Goal: Download file/media

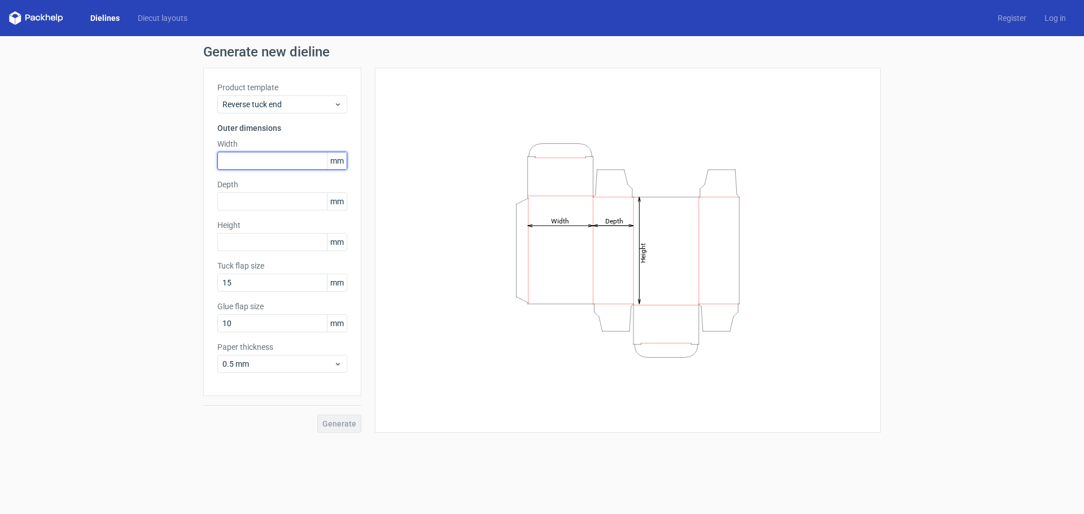
click at [274, 163] on input "text" at bounding box center [282, 161] width 130 height 18
click at [263, 366] on span "0.5 mm" at bounding box center [278, 364] width 111 height 11
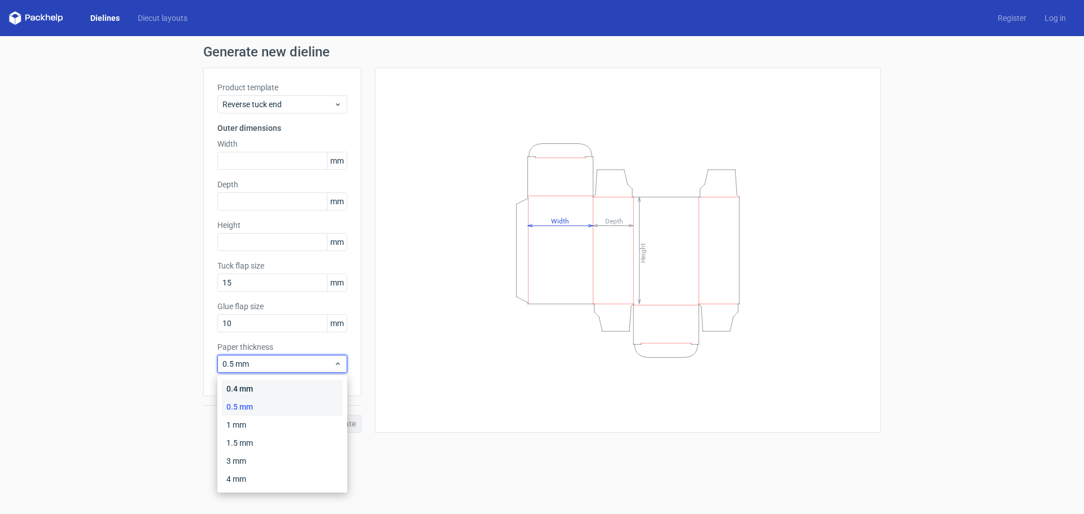
click at [247, 387] on div "0.4 mm" at bounding box center [282, 389] width 121 height 18
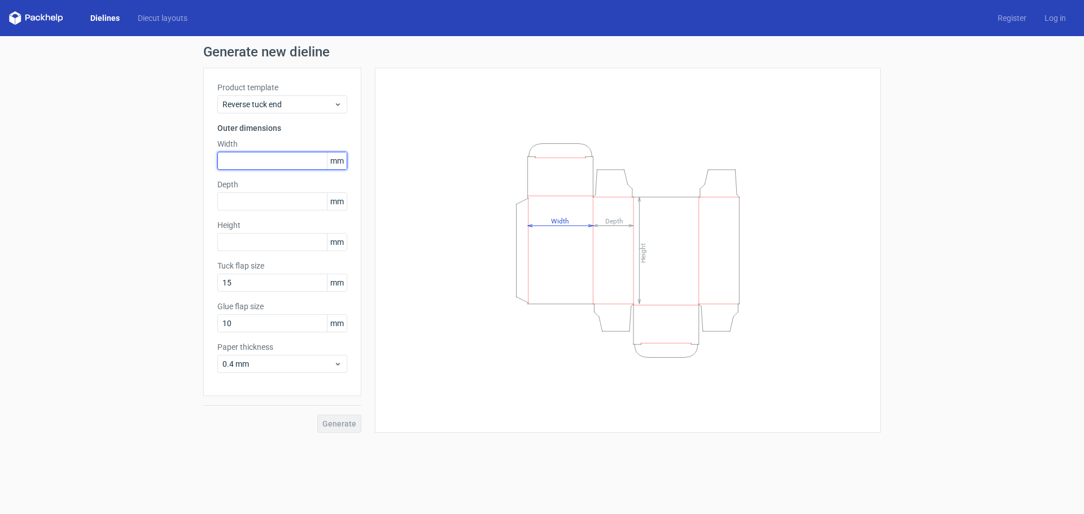
click at [254, 160] on input "text" at bounding box center [282, 161] width 130 height 18
type input "61"
click at [243, 240] on input "text" at bounding box center [282, 242] width 130 height 18
type input "191"
click at [341, 425] on div "Generate" at bounding box center [282, 414] width 158 height 37
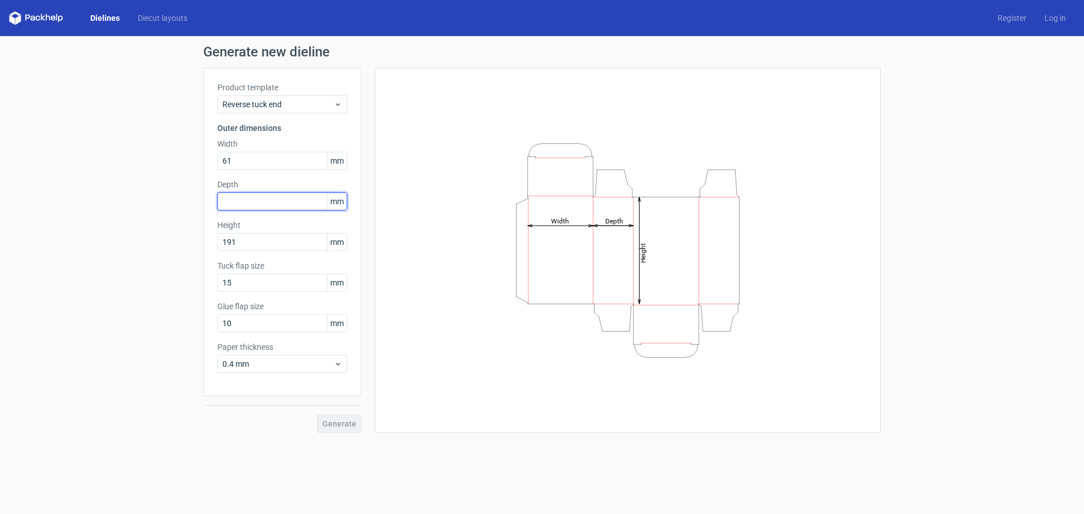
click at [239, 196] on input "text" at bounding box center [282, 202] width 130 height 18
type input "141"
click at [343, 418] on button "Generate" at bounding box center [339, 424] width 44 height 18
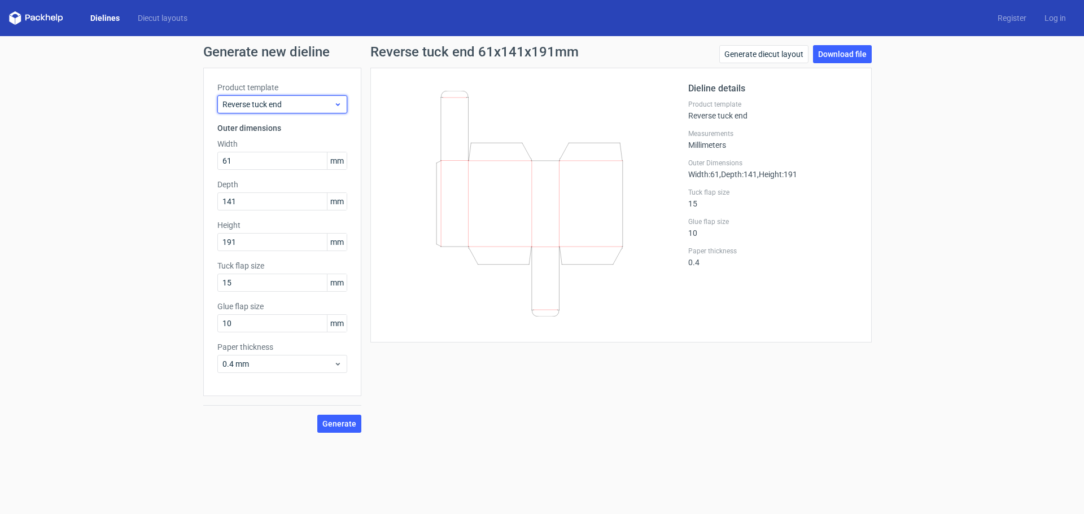
click at [304, 102] on span "Reverse tuck end" at bounding box center [278, 104] width 111 height 11
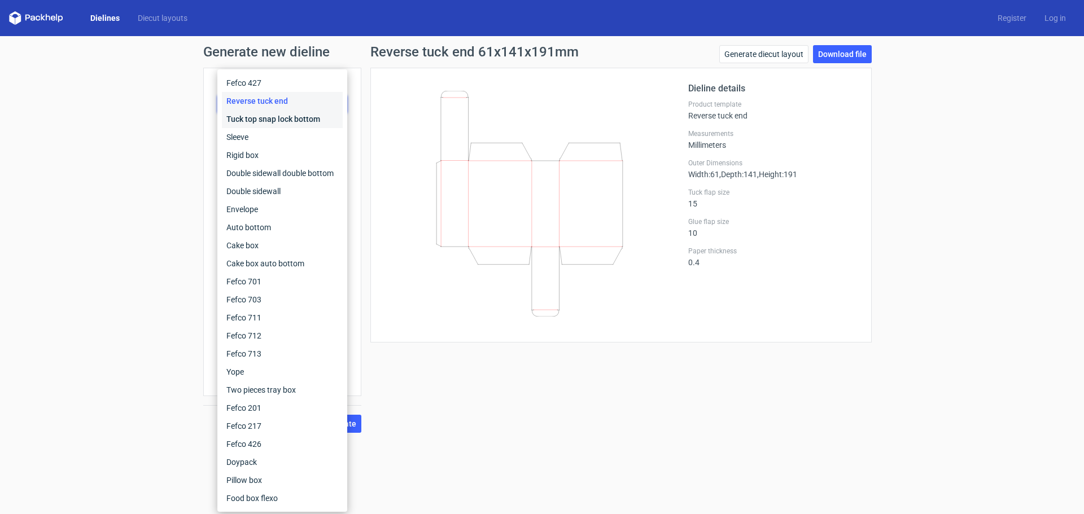
click at [259, 119] on div "Tuck top snap lock bottom" at bounding box center [282, 119] width 121 height 18
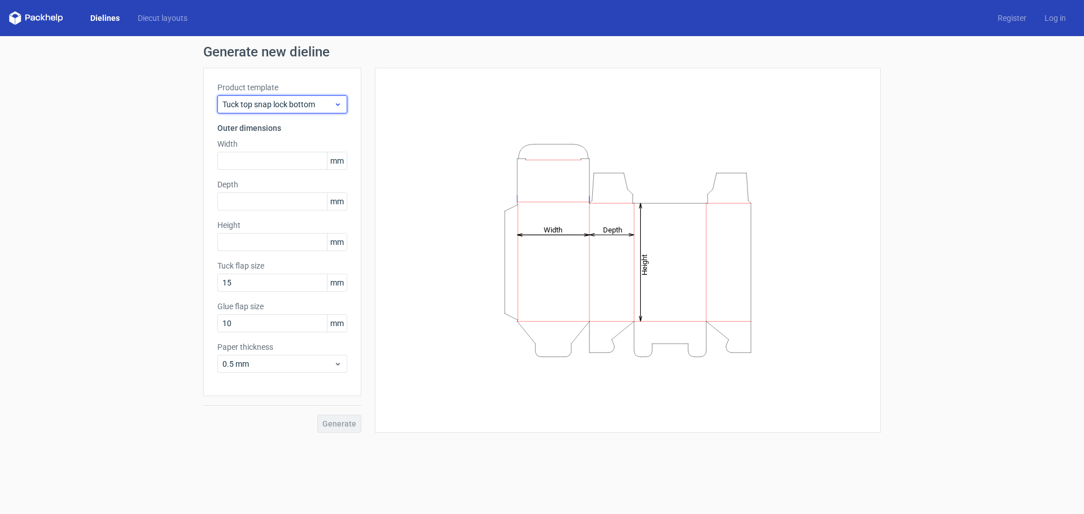
click at [270, 110] on span "Tuck top snap lock bottom" at bounding box center [278, 104] width 111 height 11
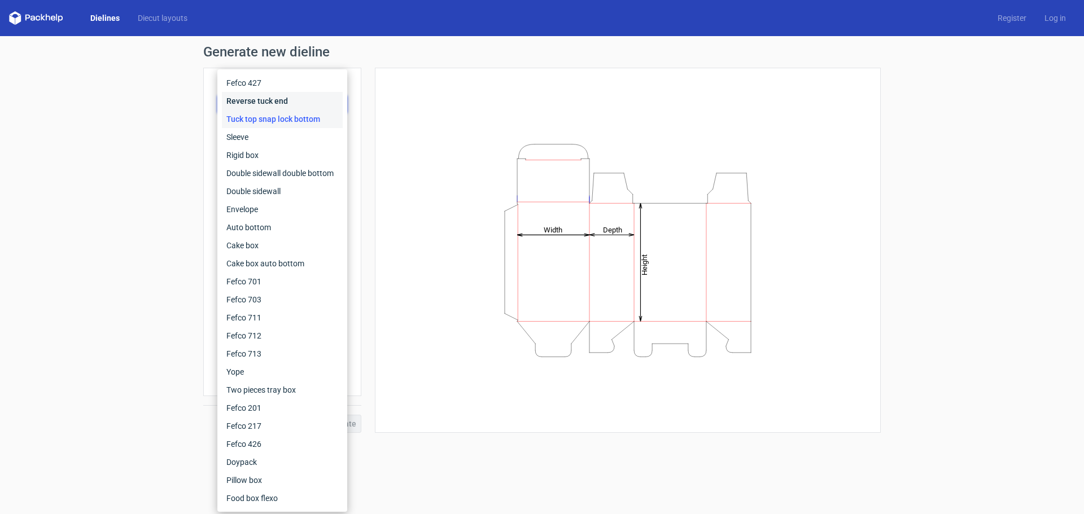
click at [261, 104] on div "Reverse tuck end" at bounding box center [282, 101] width 121 height 18
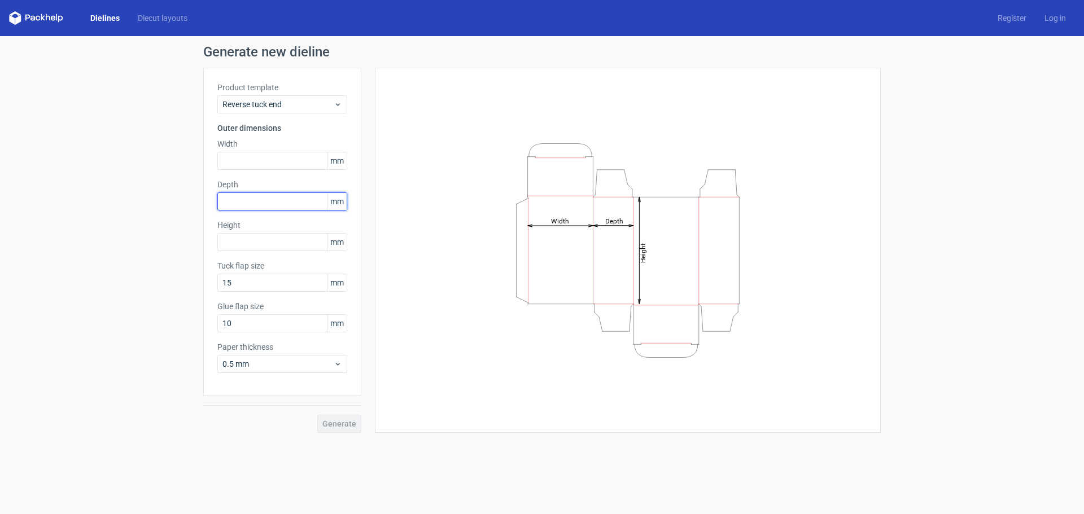
click at [282, 203] on input "text" at bounding box center [282, 202] width 130 height 18
type input "141"
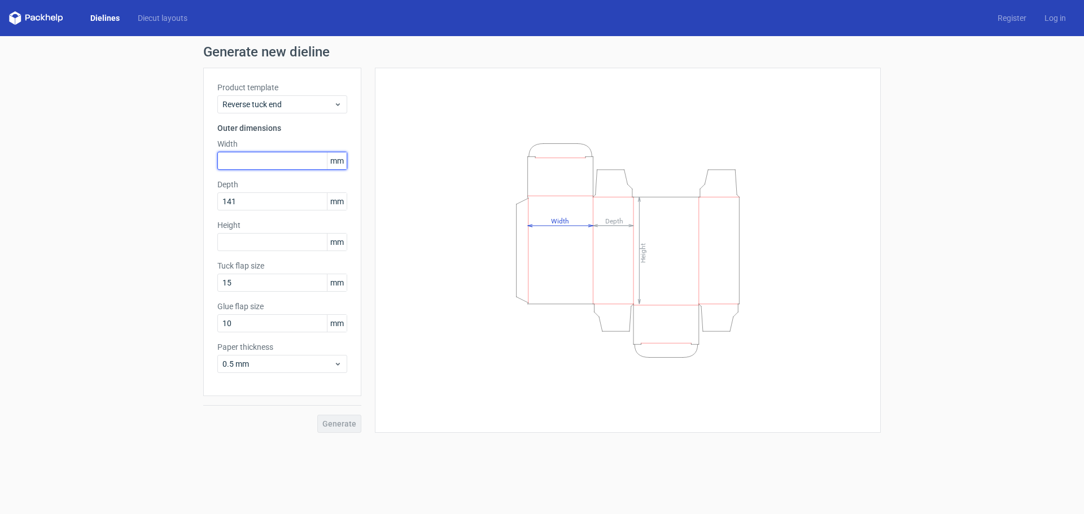
click at [248, 164] on input "text" at bounding box center [282, 161] width 130 height 18
type input "61"
click at [251, 245] on input "text" at bounding box center [282, 242] width 130 height 18
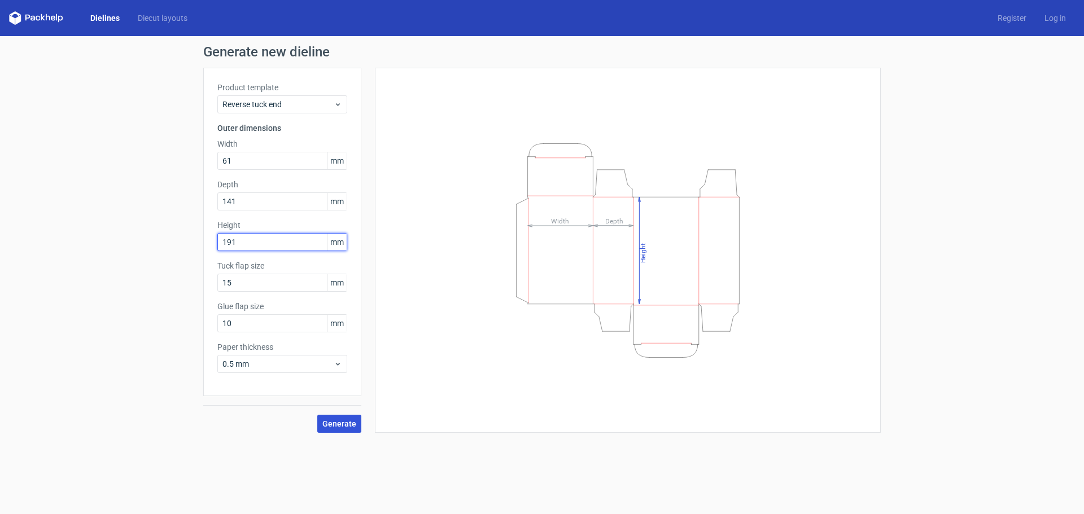
type input "191"
click at [348, 421] on span "Generate" at bounding box center [339, 424] width 34 height 8
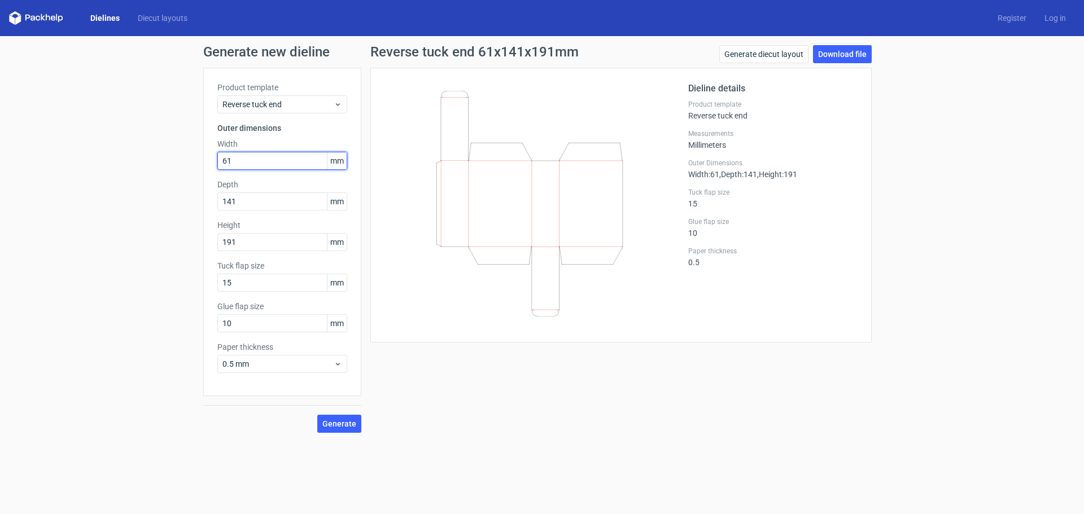
drag, startPoint x: 254, startPoint y: 163, endPoint x: 231, endPoint y: 187, distance: 33.1
click at [205, 164] on div "Product template Reverse tuck end Outer dimensions Width 61 mm Depth 141 mm Hei…" at bounding box center [282, 232] width 158 height 329
type input "141"
click at [248, 199] on input "141" at bounding box center [282, 202] width 130 height 18
type input "1"
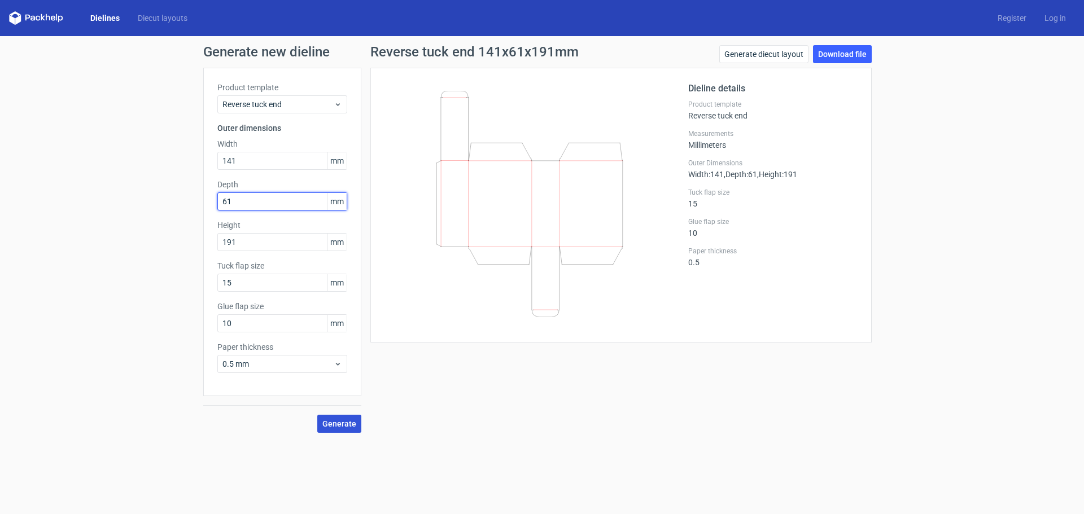
type input "61"
click at [346, 424] on span "Generate" at bounding box center [339, 424] width 34 height 8
click at [783, 56] on link "Generate diecut layout" at bounding box center [763, 54] width 89 height 18
click at [837, 51] on link "Download file" at bounding box center [842, 54] width 59 height 18
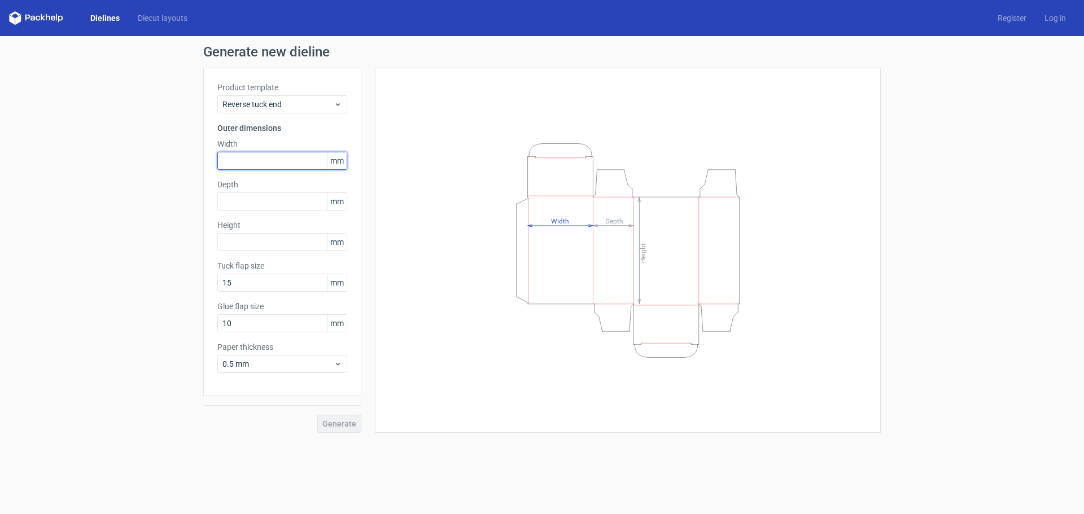
click at [265, 152] on input "text" at bounding box center [282, 161] width 130 height 18
type input "141"
click at [272, 206] on input "text" at bounding box center [282, 202] width 130 height 18
type input "61"
click at [274, 239] on input "text" at bounding box center [282, 242] width 130 height 18
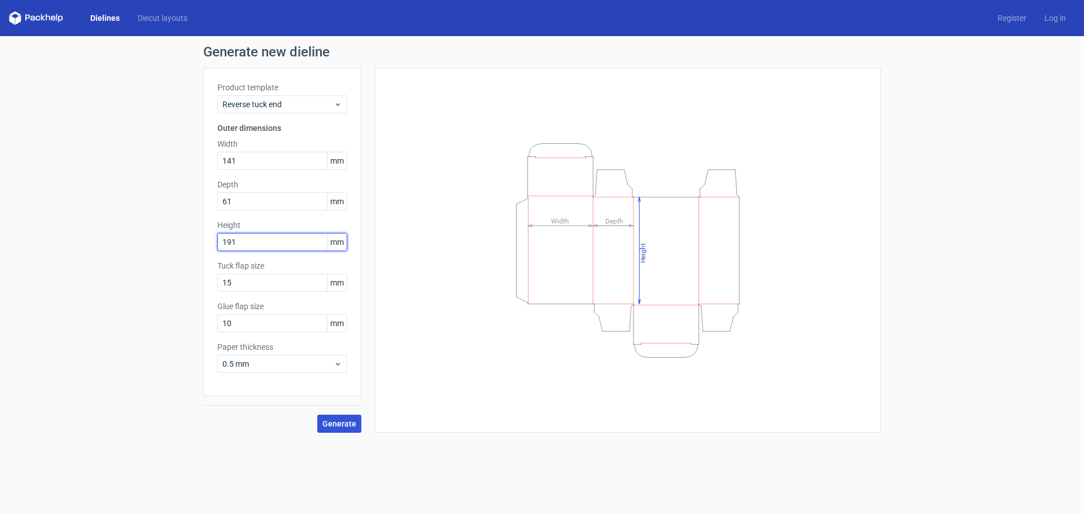
type input "191"
drag, startPoint x: 338, startPoint y: 420, endPoint x: 389, endPoint y: 416, distance: 51.5
click at [338, 420] on span "Generate" at bounding box center [339, 424] width 34 height 8
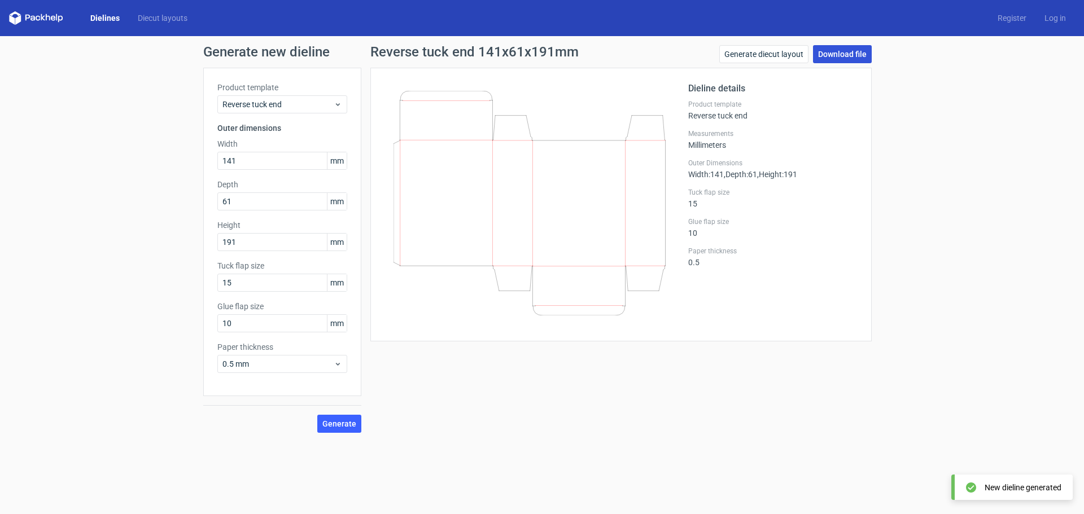
click at [852, 54] on link "Download file" at bounding box center [842, 54] width 59 height 18
